Goal: Task Accomplishment & Management: Complete application form

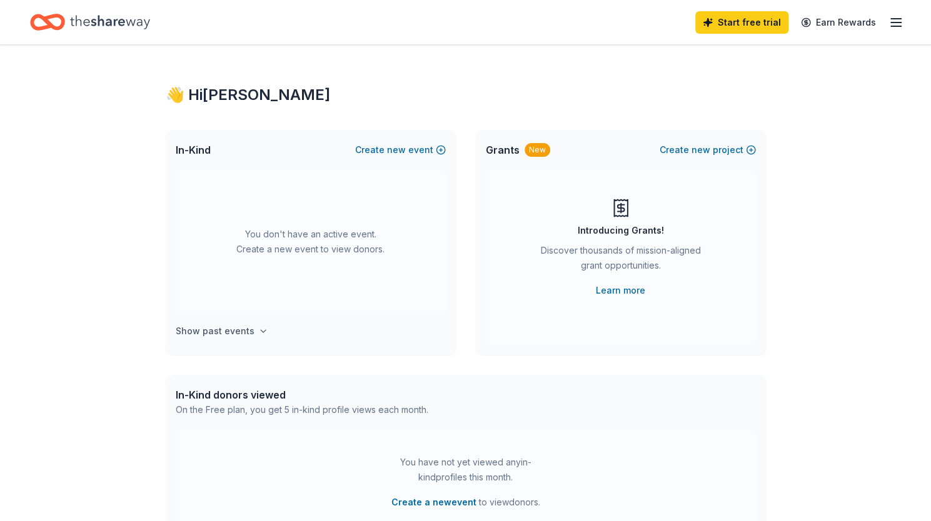
click at [228, 333] on h4 "Show past events" at bounding box center [215, 331] width 79 height 15
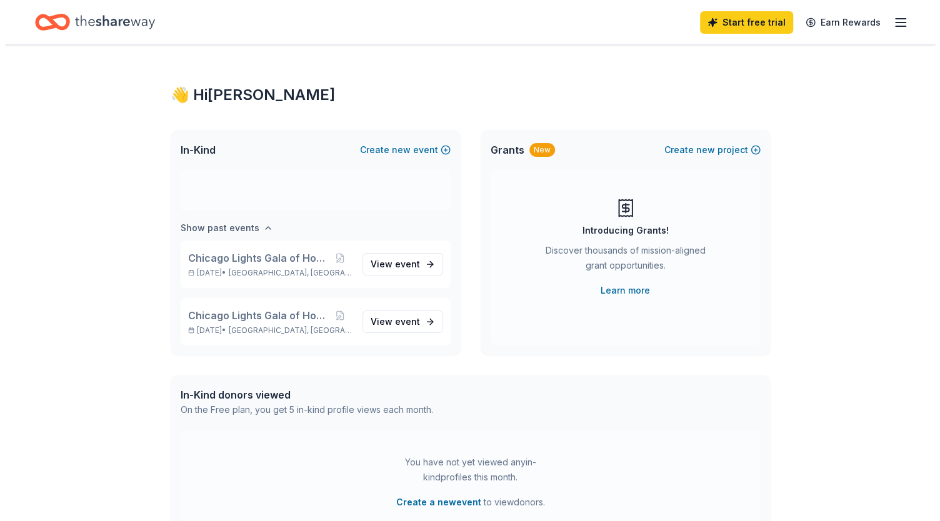
scroll to position [104, 0]
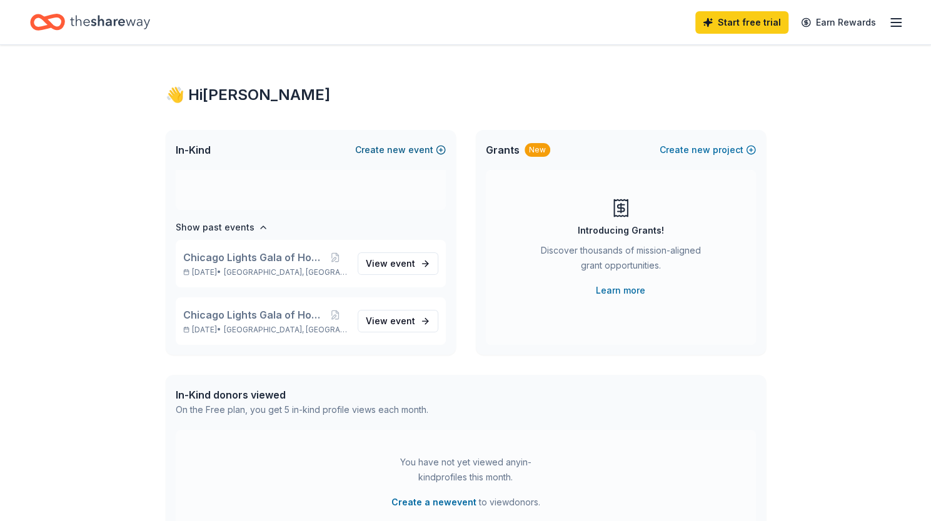
click at [383, 143] on button "Create new event" at bounding box center [400, 150] width 91 height 15
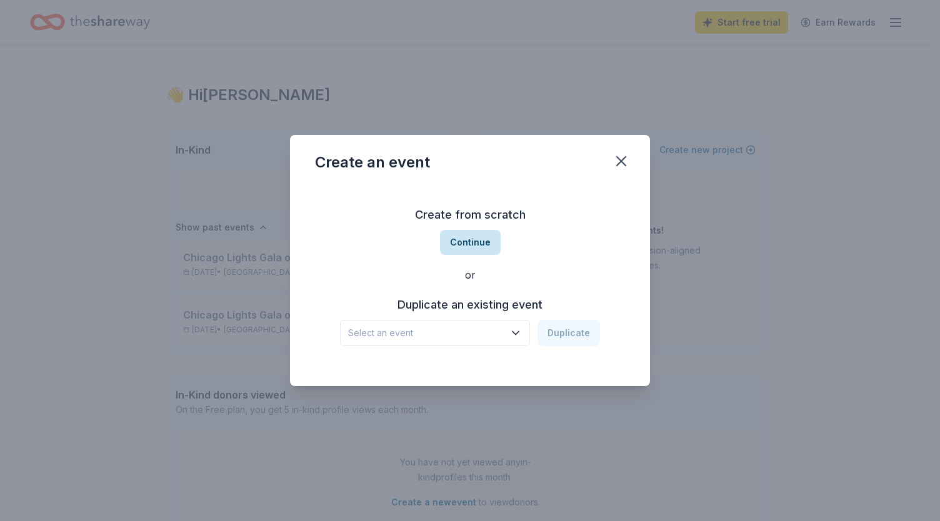
click at [475, 250] on button "Continue" at bounding box center [470, 242] width 61 height 25
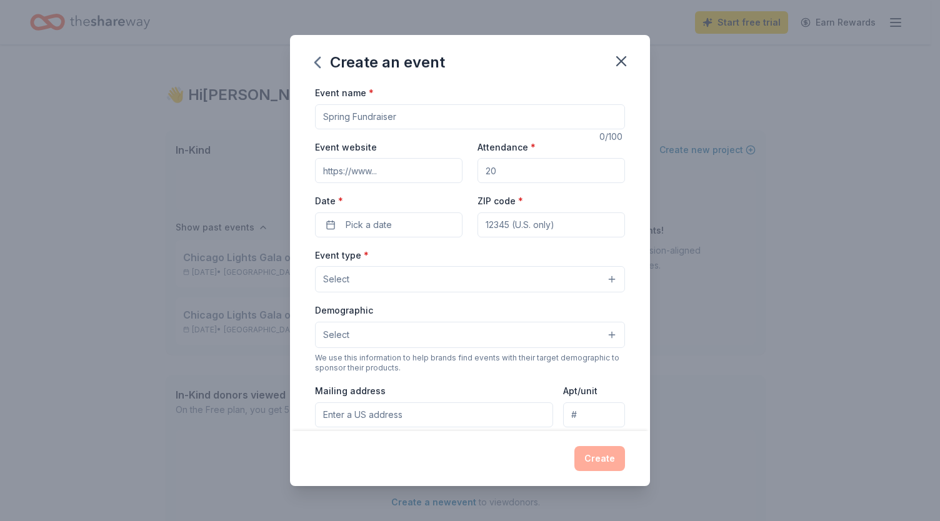
click at [413, 119] on input "Event name *" at bounding box center [470, 116] width 310 height 25
type input "c"
type input "Chicago Lights Gala of Hop"
click at [543, 169] on input "Attendance *" at bounding box center [552, 170] width 148 height 25
type input "400"
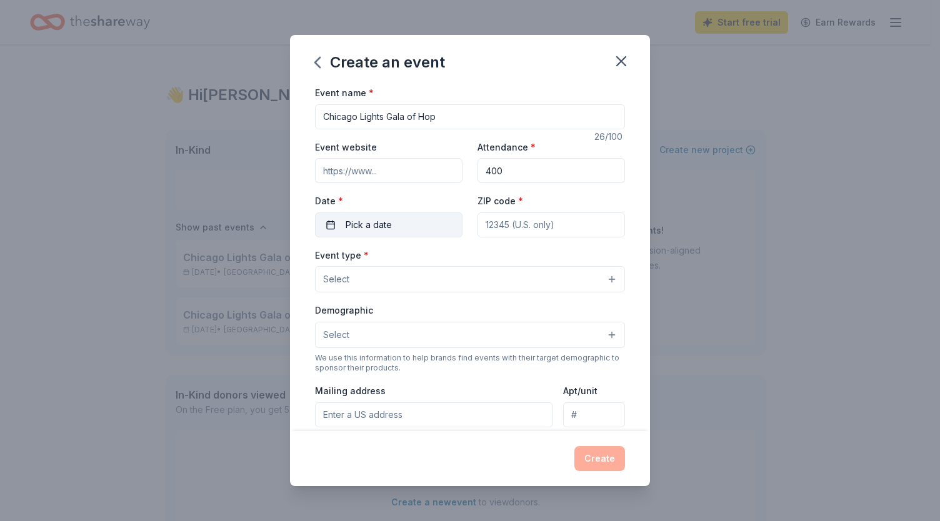
click at [402, 223] on button "Pick a date" at bounding box center [389, 225] width 148 height 25
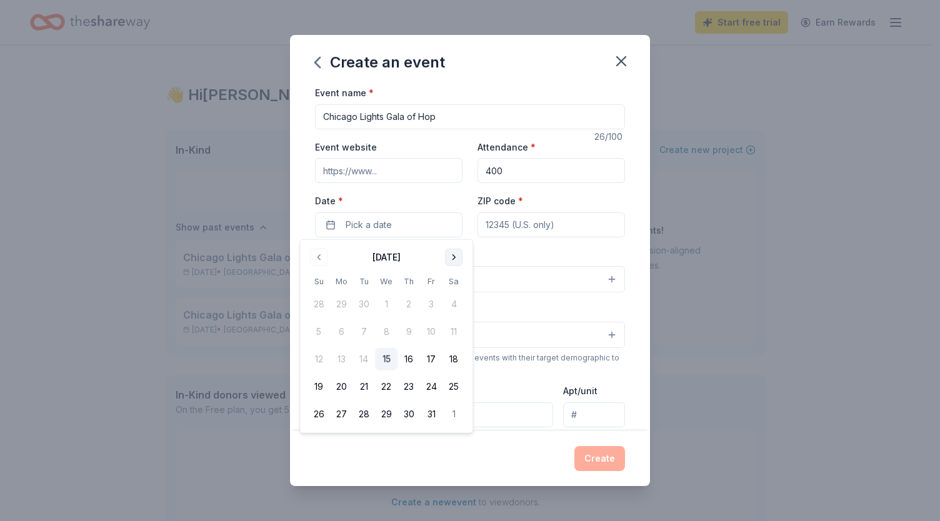
click at [449, 255] on button "Go to next month" at bounding box center [454, 258] width 18 height 18
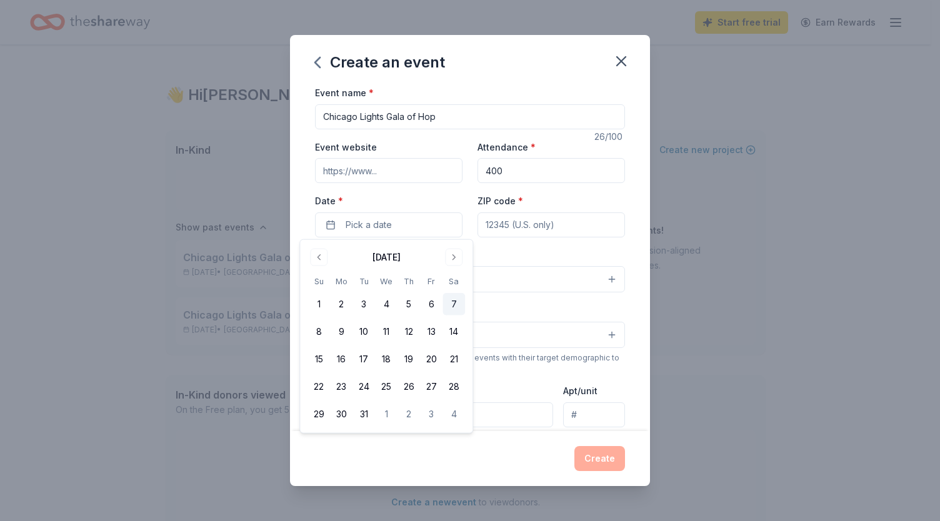
click at [453, 305] on button "7" at bounding box center [454, 304] width 23 height 23
click at [564, 220] on input "ZIP code *" at bounding box center [552, 225] width 148 height 25
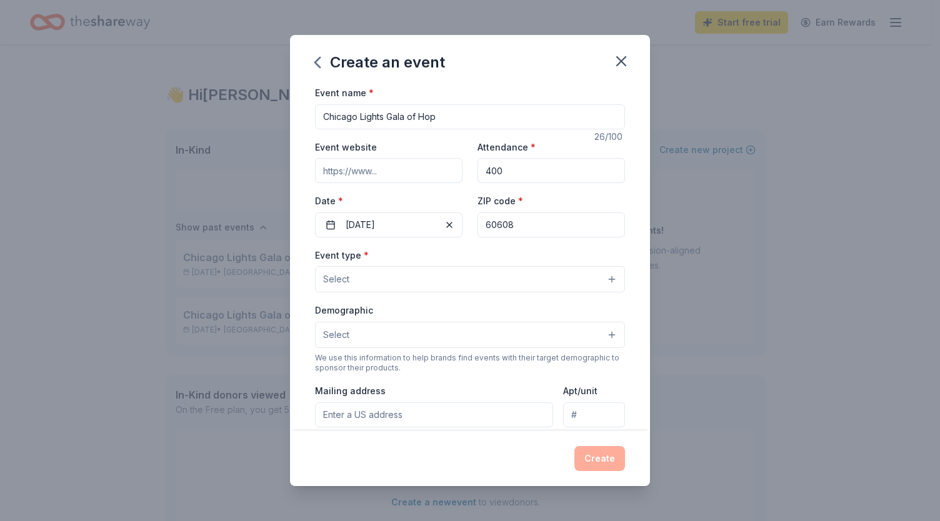
type input "60608"
click at [529, 266] on button "Select" at bounding box center [470, 279] width 310 height 26
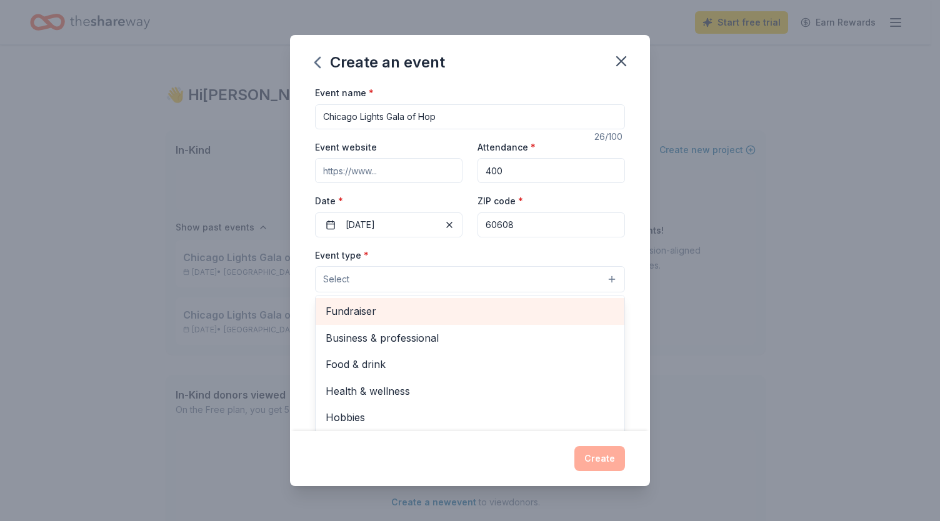
click at [503, 312] on span "Fundraiser" at bounding box center [470, 311] width 289 height 16
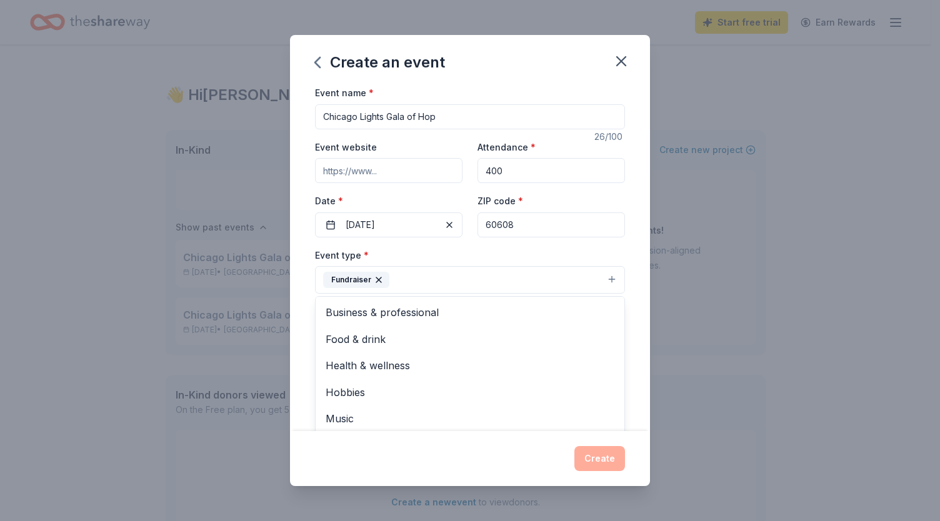
click at [629, 337] on div "Event name * Chicago Lights Gala of Hop 26 /100 Event website Attendance * 400 …" at bounding box center [470, 258] width 360 height 346
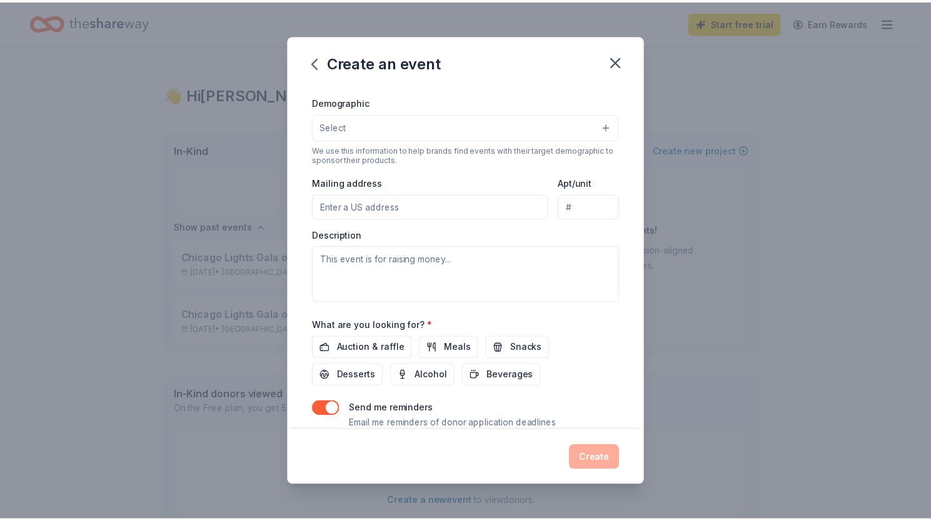
scroll to position [249, 0]
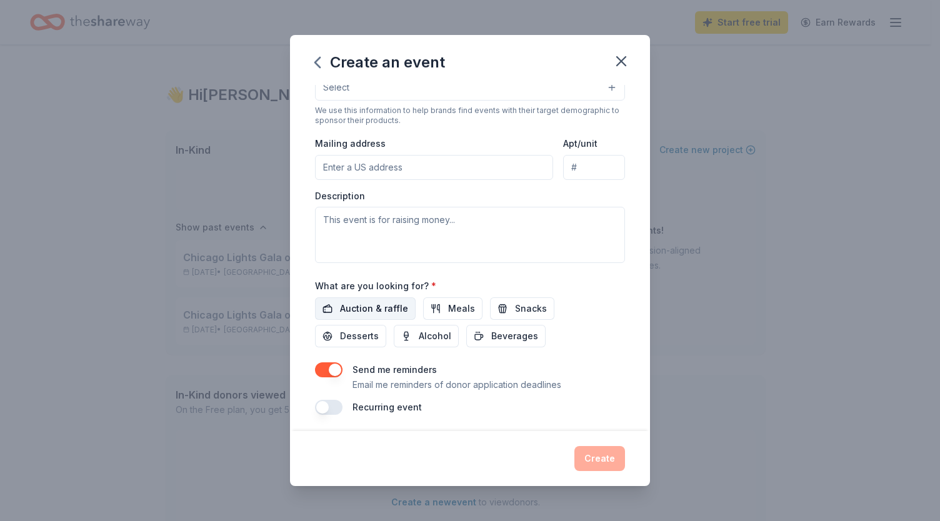
click at [373, 303] on span "Auction & raffle" at bounding box center [374, 308] width 68 height 15
click at [326, 371] on button "button" at bounding box center [329, 370] width 28 height 15
click at [593, 461] on button "Create" at bounding box center [599, 458] width 51 height 25
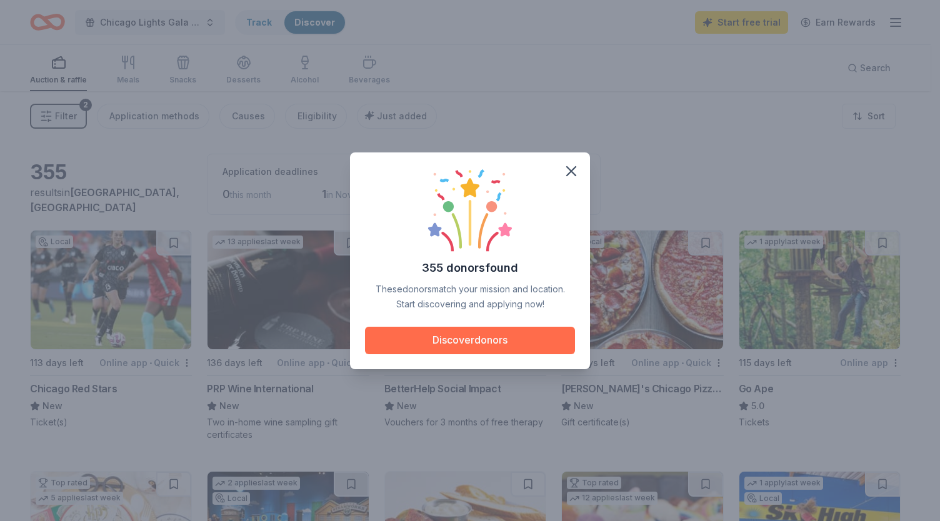
click at [481, 341] on button "Discover donors" at bounding box center [470, 341] width 210 height 28
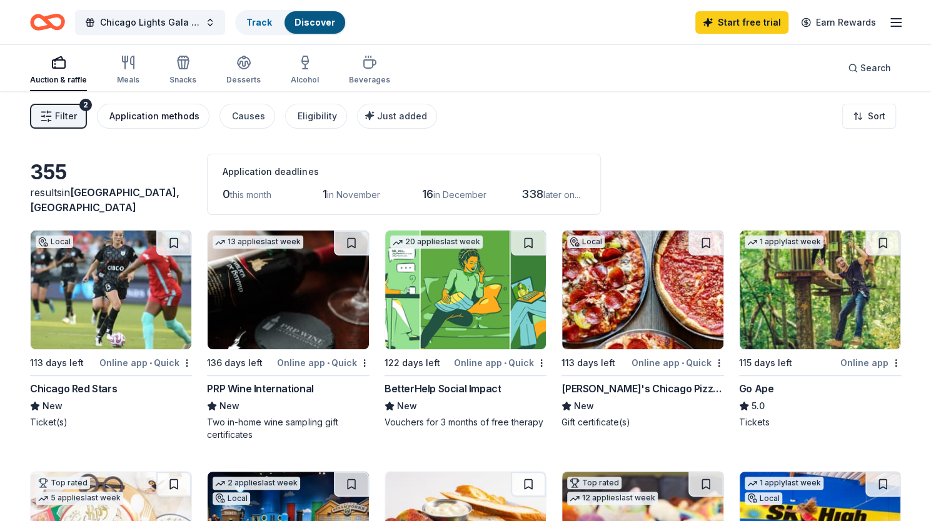
click at [184, 128] on button "Application methods" at bounding box center [153, 116] width 113 height 25
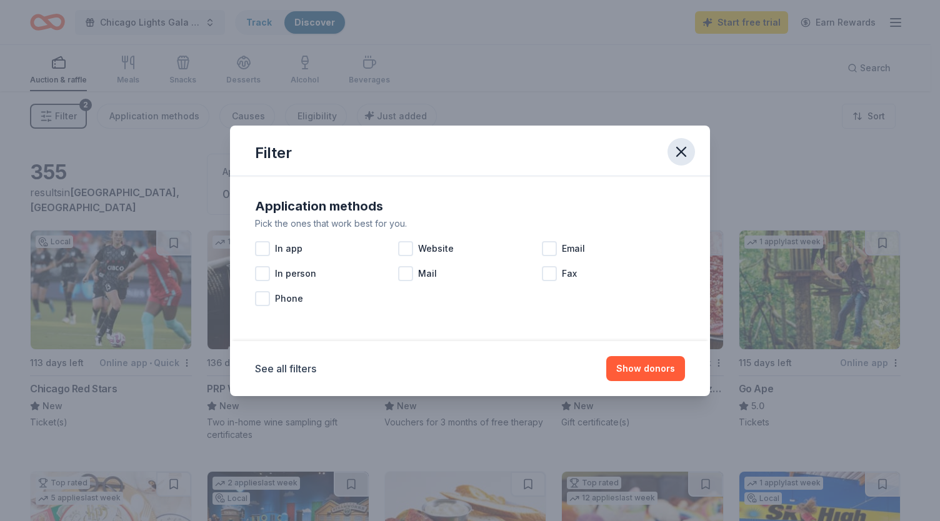
click at [684, 153] on icon "button" at bounding box center [682, 152] width 18 height 18
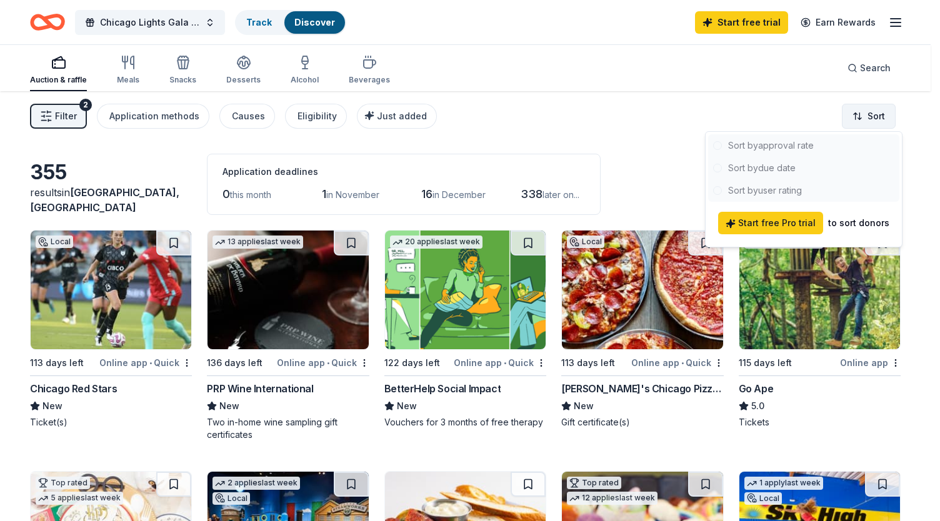
click at [873, 111] on html "Chicago Lights Gala of Hop Track Discover Start free trial Earn Rewards Auction…" at bounding box center [470, 260] width 940 height 521
click at [794, 164] on div at bounding box center [803, 168] width 191 height 68
click at [663, 164] on html "Chicago Lights Gala of Hop Track Discover Start free trial Earn Rewards Auction…" at bounding box center [470, 260] width 940 height 521
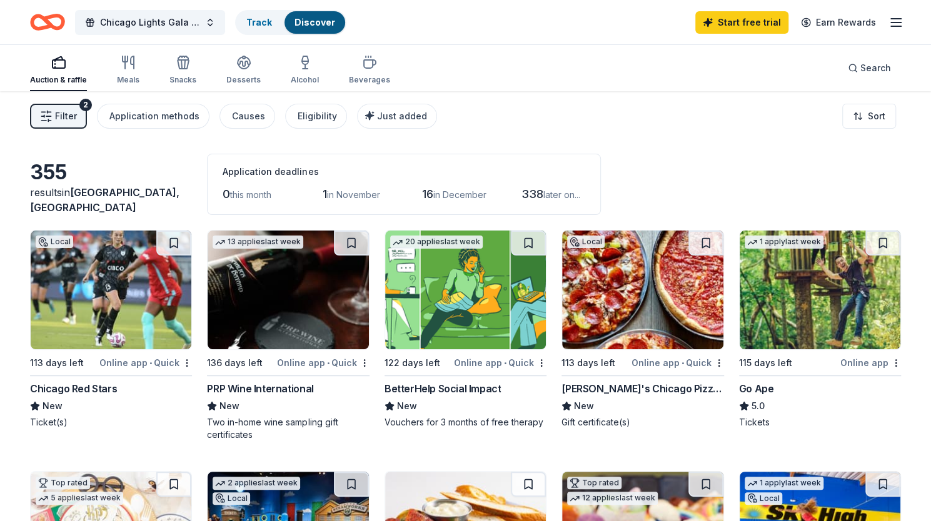
click at [46, 114] on icon "button" at bounding box center [46, 116] width 13 height 13
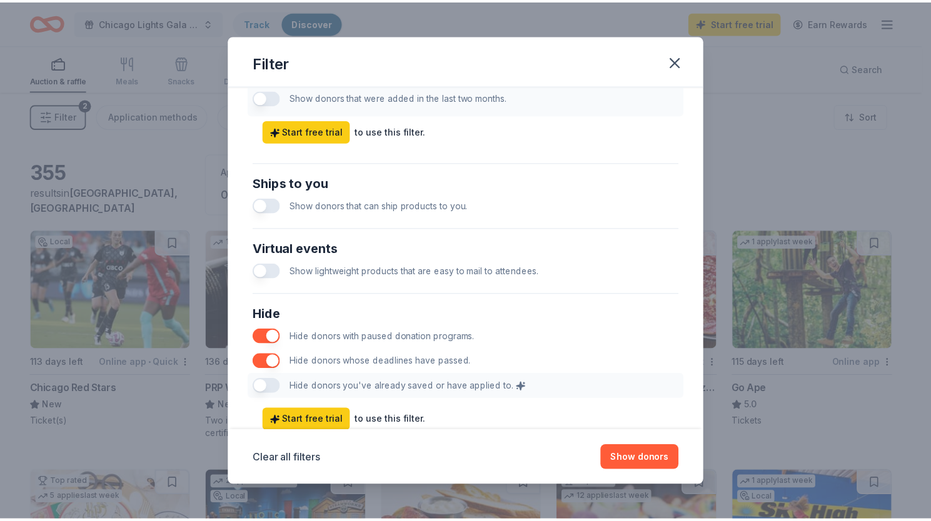
scroll to position [561, 0]
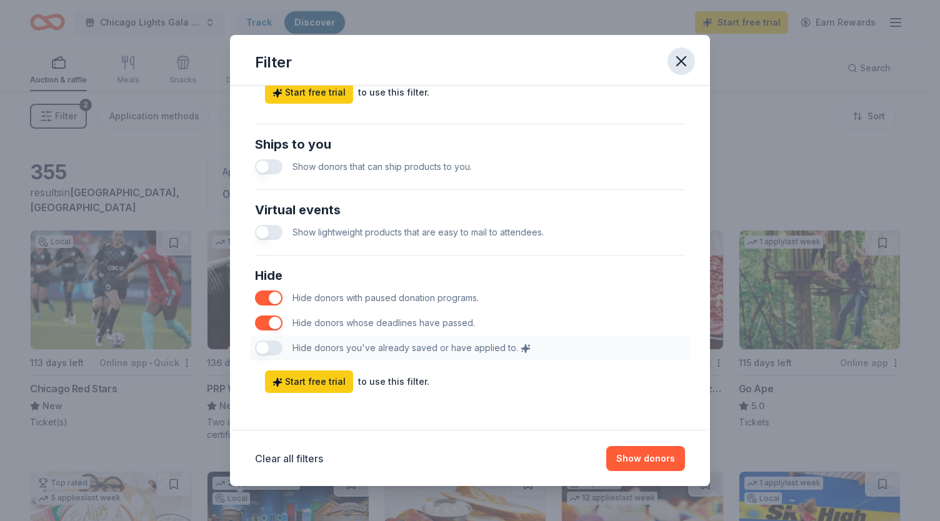
click at [682, 66] on icon "button" at bounding box center [682, 62] width 18 height 18
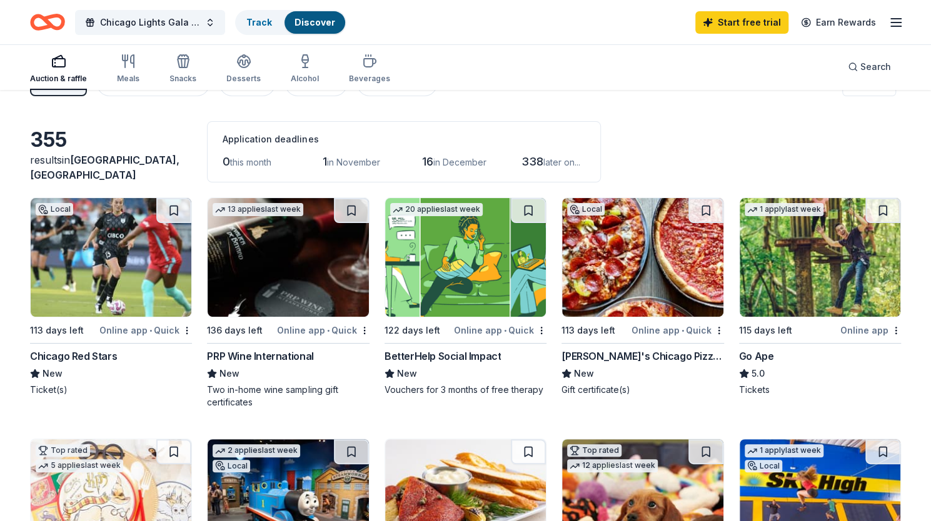
scroll to position [0, 0]
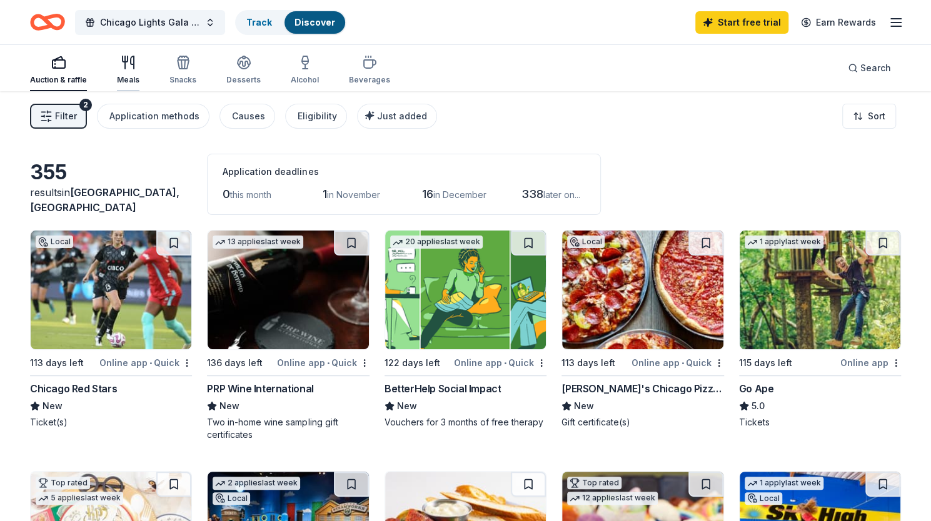
click at [125, 66] on icon "button" at bounding box center [125, 62] width 0 height 13
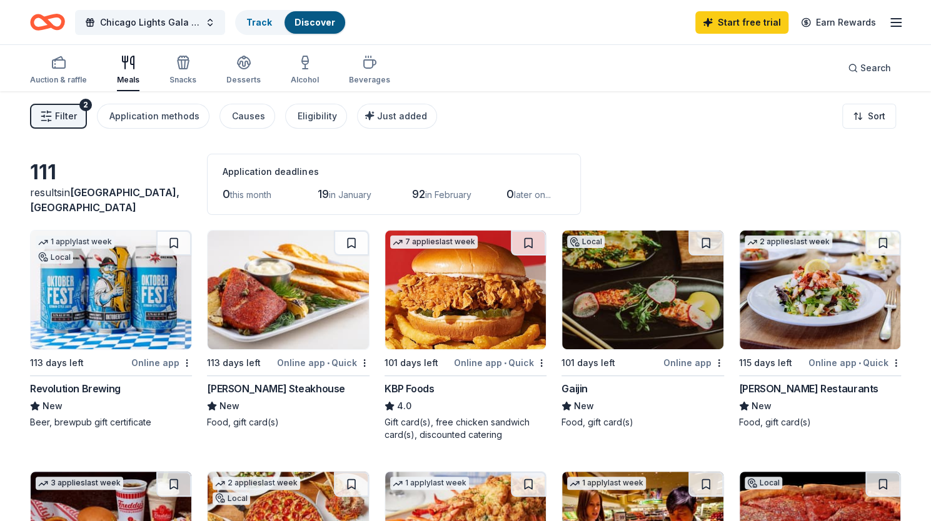
click at [195, 74] on div "Auction & raffle Meals Snacks Desserts Alcohol Beverages" at bounding box center [210, 70] width 360 height 41
click at [181, 73] on div "Snacks" at bounding box center [182, 70] width 27 height 30
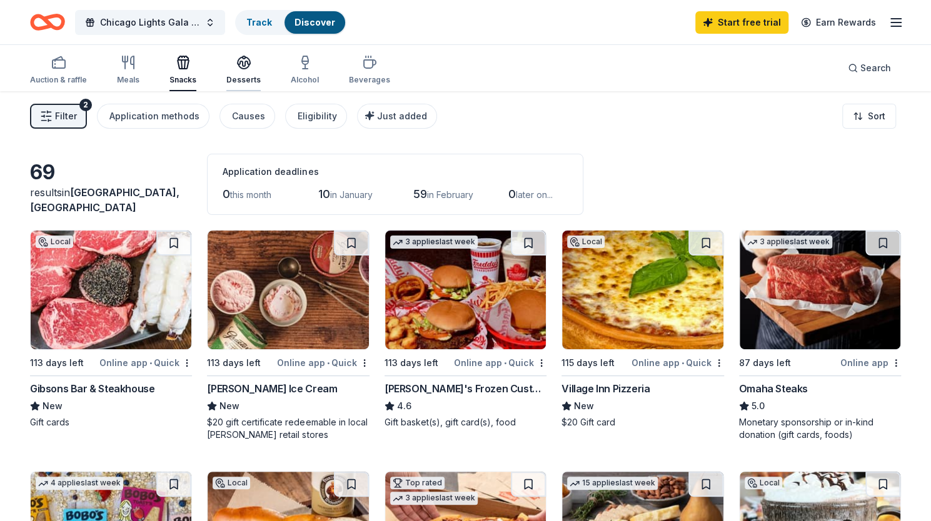
click at [236, 77] on div "Desserts" at bounding box center [243, 80] width 34 height 10
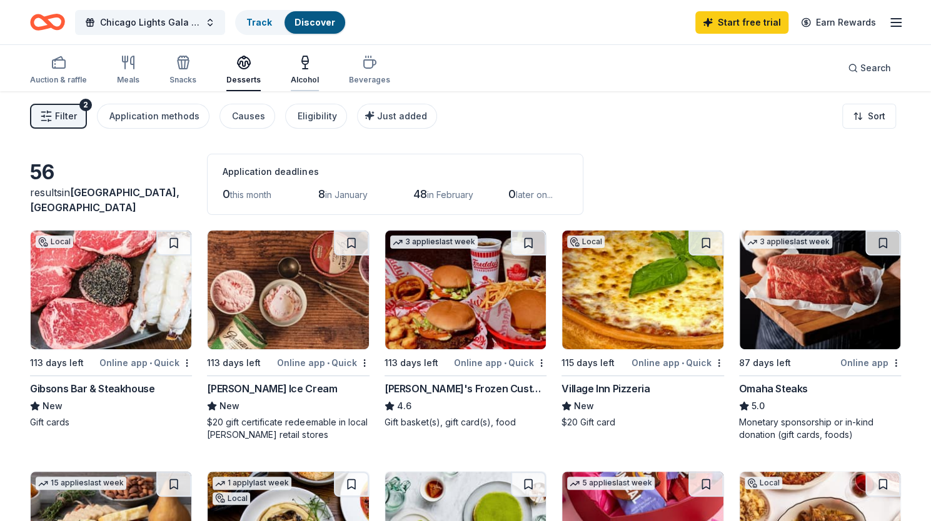
click at [308, 84] on div "Alcohol" at bounding box center [305, 80] width 28 height 10
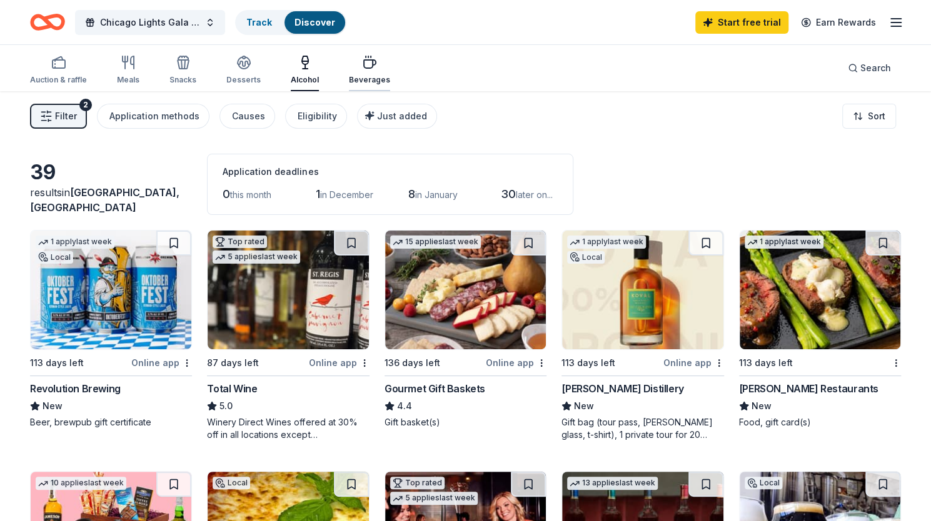
click at [364, 67] on icon "button" at bounding box center [370, 64] width 12 height 8
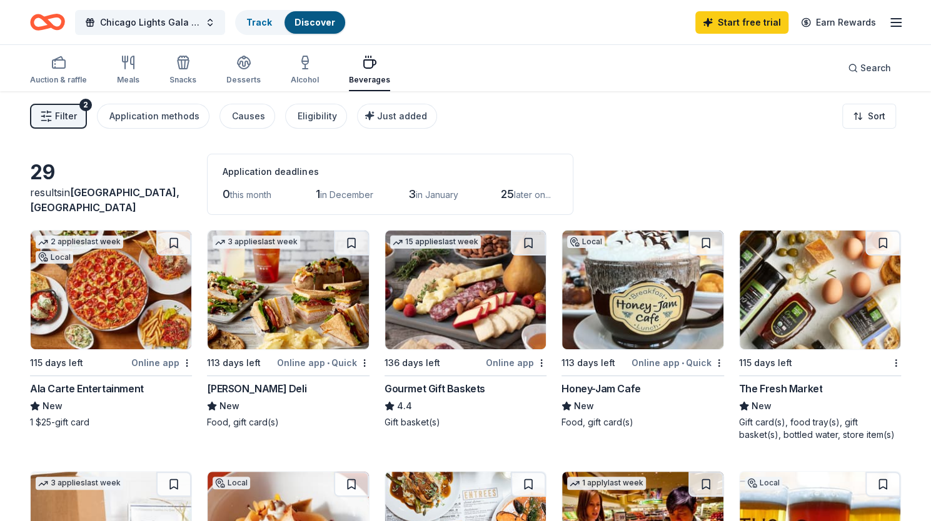
click at [897, 28] on icon "button" at bounding box center [895, 22] width 15 height 15
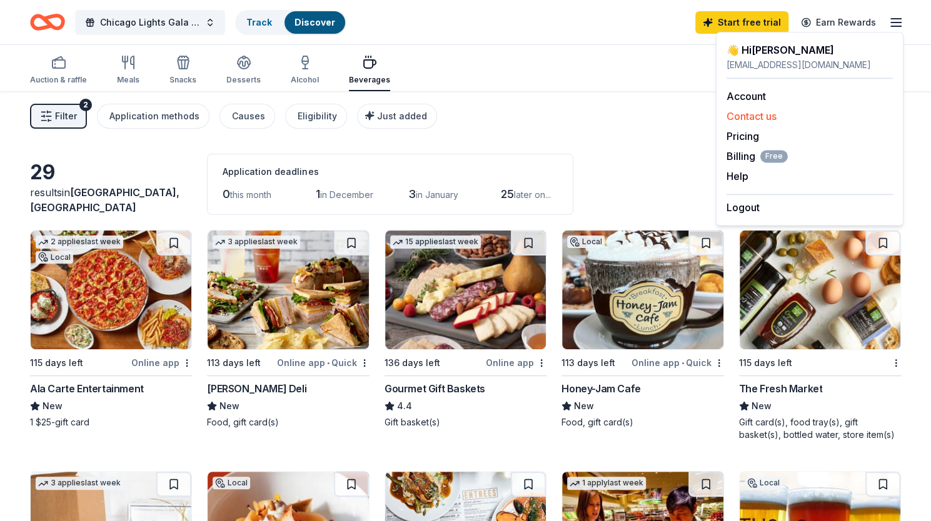
click at [789, 118] on div "Contact us" at bounding box center [809, 116] width 166 height 15
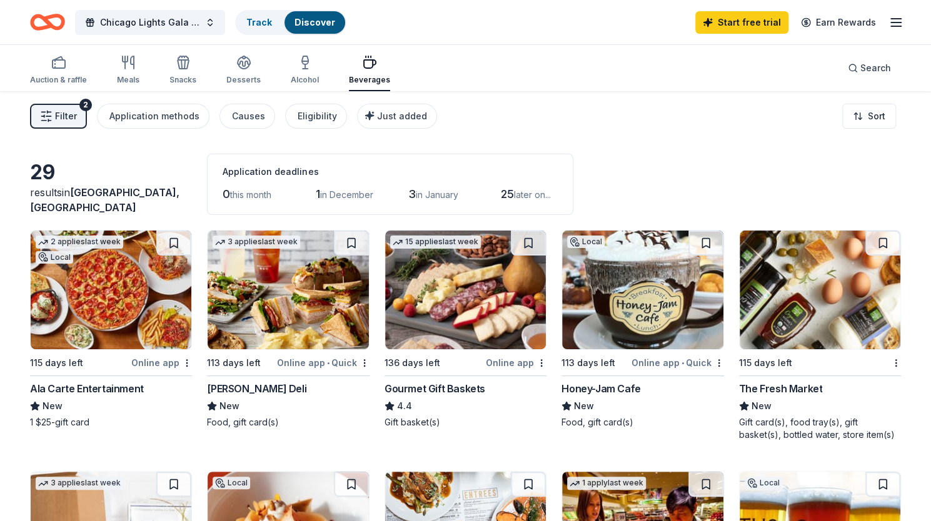
click at [889, 29] on icon "button" at bounding box center [895, 22] width 15 height 15
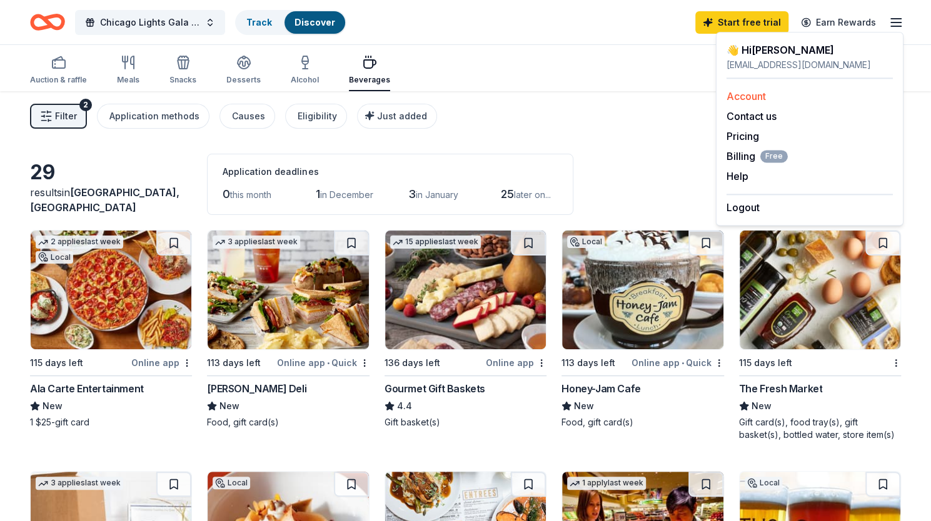
click at [774, 94] on div "Account" at bounding box center [809, 96] width 166 height 15
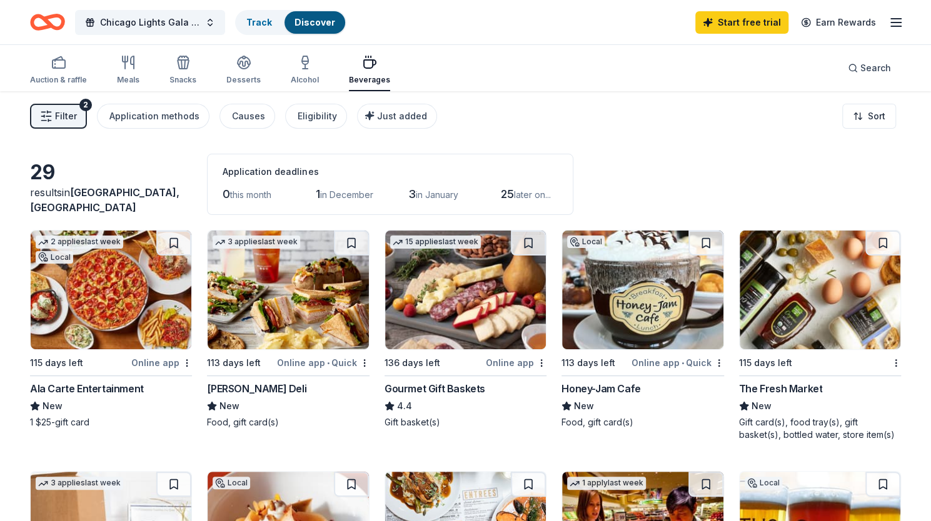
click at [894, 19] on line "button" at bounding box center [896, 19] width 10 height 0
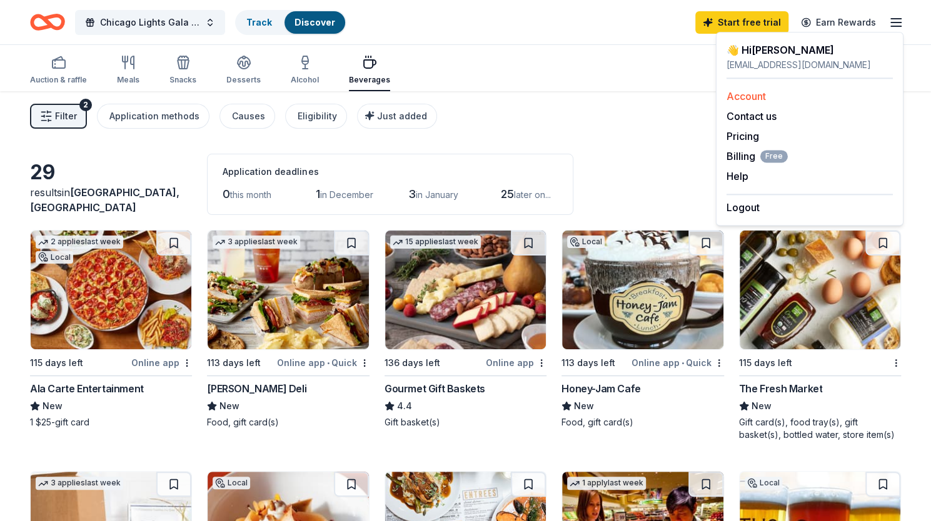
click at [745, 102] on link "Account" at bounding box center [745, 96] width 39 height 13
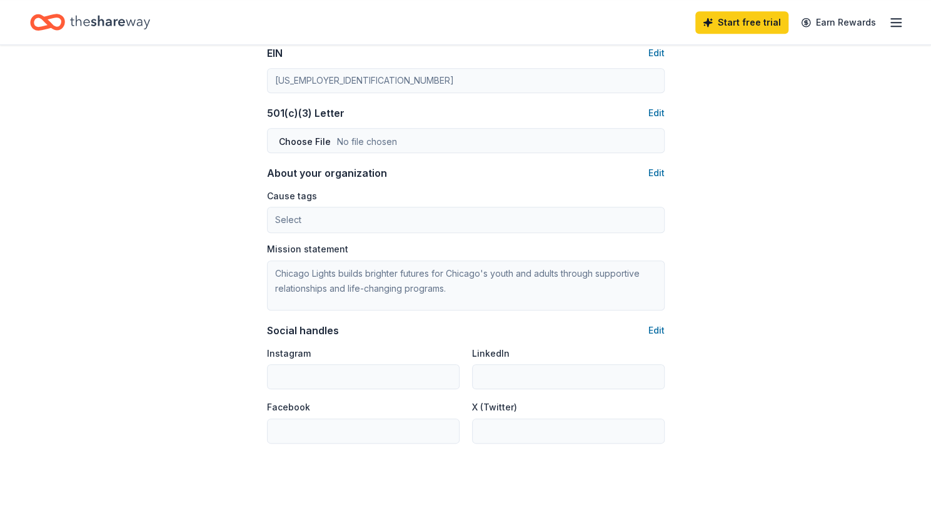
scroll to position [726, 0]
